Goal: Communication & Community: Participate in discussion

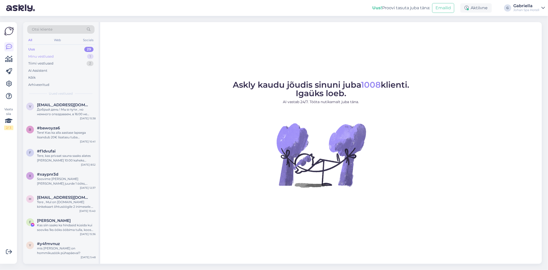
click at [63, 57] on div "Minu vestlused 1" at bounding box center [60, 56] width 67 height 7
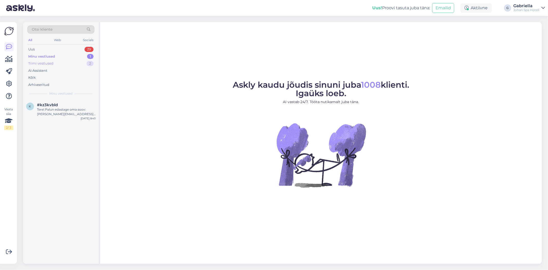
click at [64, 62] on div "Tiimi vestlused 2" at bounding box center [60, 63] width 67 height 7
click at [72, 106] on span "[EMAIL_ADDRESS][DOMAIN_NAME]" at bounding box center [63, 105] width 53 height 5
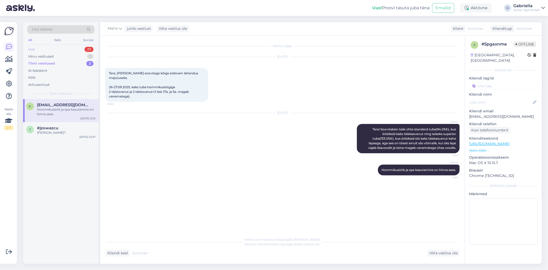
click at [51, 48] on div "Uus 29" at bounding box center [60, 49] width 67 height 7
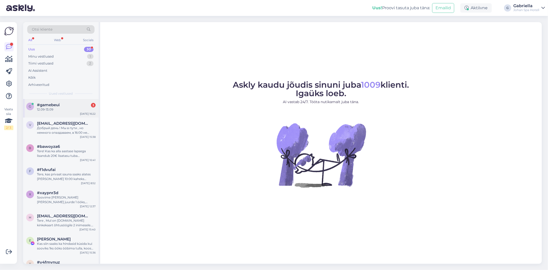
click at [67, 103] on div "#gamebeui 3" at bounding box center [66, 105] width 59 height 5
click at [76, 105] on div "#gamebeui" at bounding box center [66, 105] width 59 height 5
